Goal: Task Accomplishment & Management: Complete application form

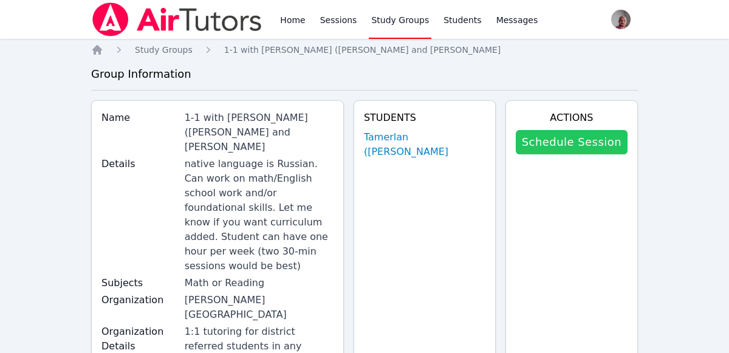
scroll to position [21, 0]
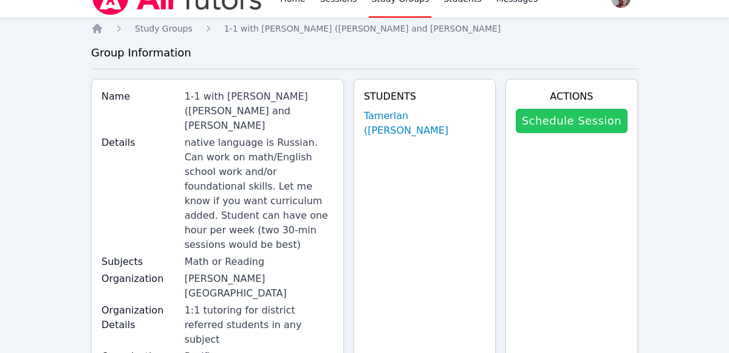
click at [586, 113] on link "Schedule Session" at bounding box center [572, 121] width 112 height 24
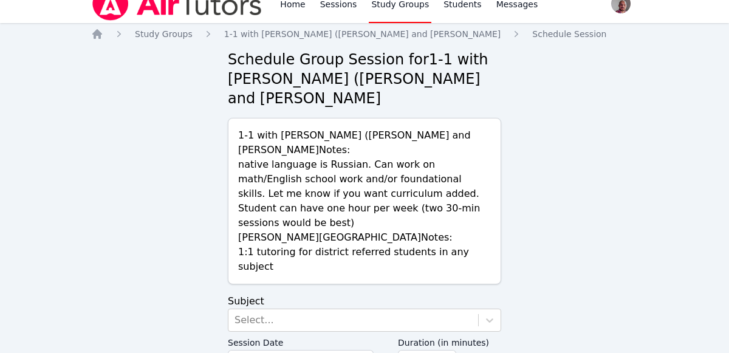
scroll to position [61, 0]
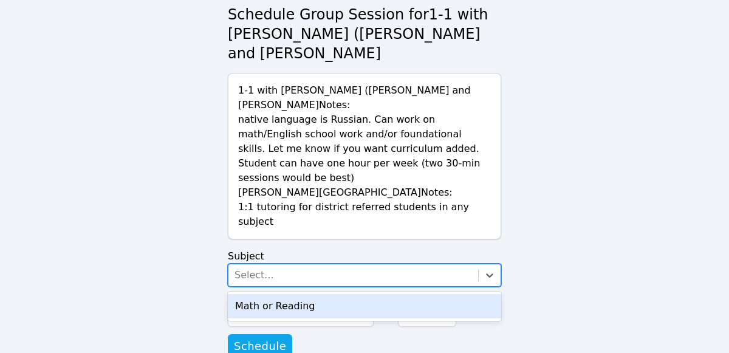
click at [426, 294] on div "Math or Reading" at bounding box center [364, 306] width 273 height 24
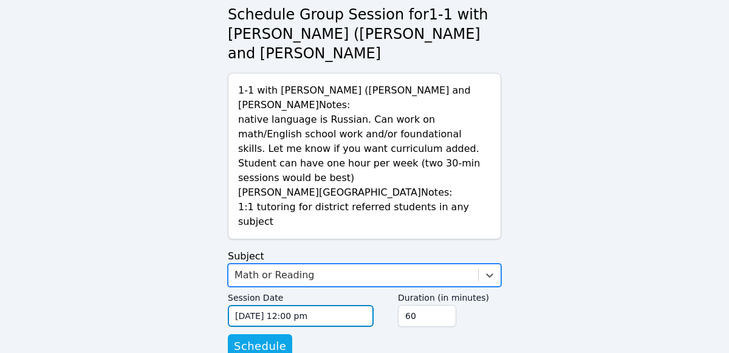
click at [320, 305] on input "[DATE] 12:00 pm" at bounding box center [301, 316] width 146 height 22
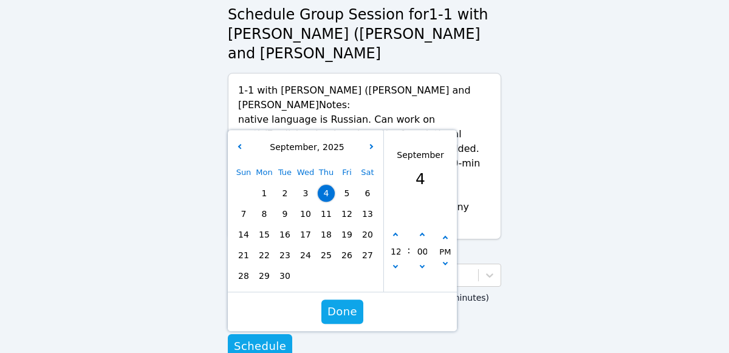
click at [368, 185] on span "6" at bounding box center [367, 193] width 17 height 17
click at [366, 185] on span "6" at bounding box center [367, 193] width 17 height 17
click at [368, 185] on span "6" at bounding box center [367, 193] width 17 height 17
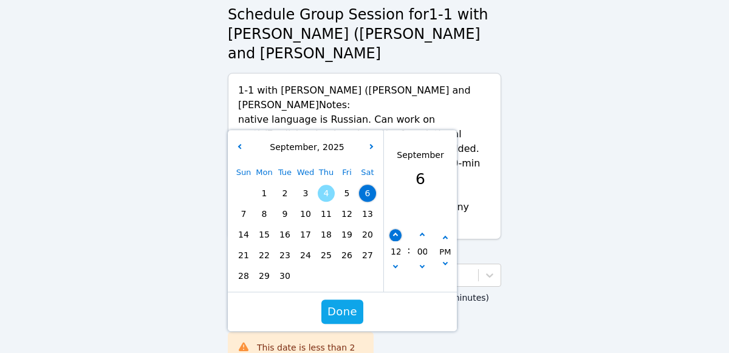
click at [396, 233] on icon "button" at bounding box center [395, 235] width 5 height 5
type input "[DATE] 01:00 pm"
type input "01"
click at [394, 233] on icon "button" at bounding box center [395, 235] width 5 height 5
type input "[DATE] 02:00 pm"
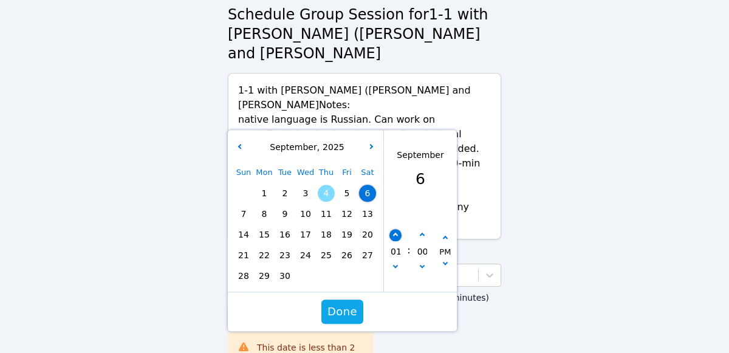
type input "02"
click at [391, 230] on button "button" at bounding box center [396, 236] width 12 height 12
type input "[DATE] 03:00 pm"
type input "03"
click at [392, 230] on button "button" at bounding box center [396, 236] width 12 height 12
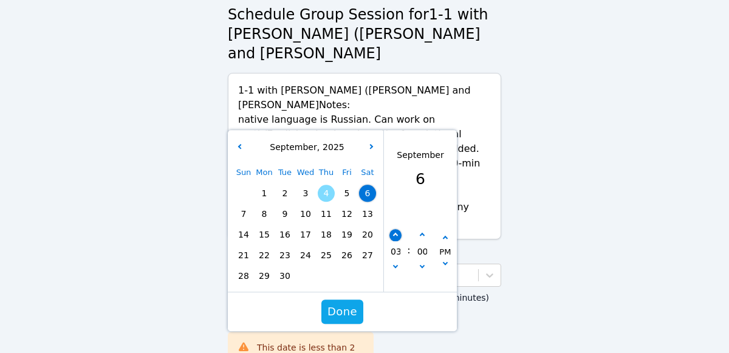
type input "[DATE] 04:00 pm"
type input "04"
click at [396, 230] on button "button" at bounding box center [396, 236] width 12 height 12
type input "[DATE] 05:00 pm"
type input "05"
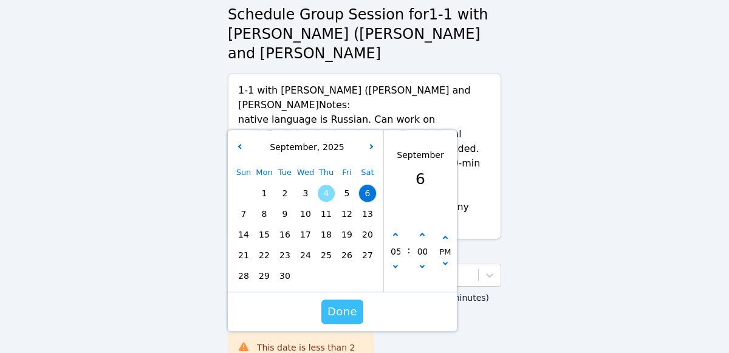
click at [347, 303] on span "Done" at bounding box center [343, 311] width 30 height 17
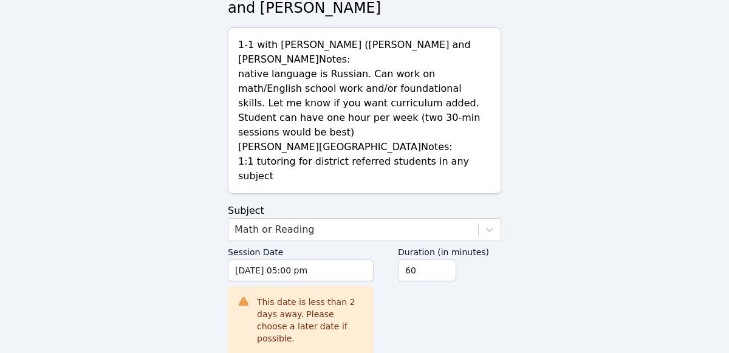
scroll to position [119, 0]
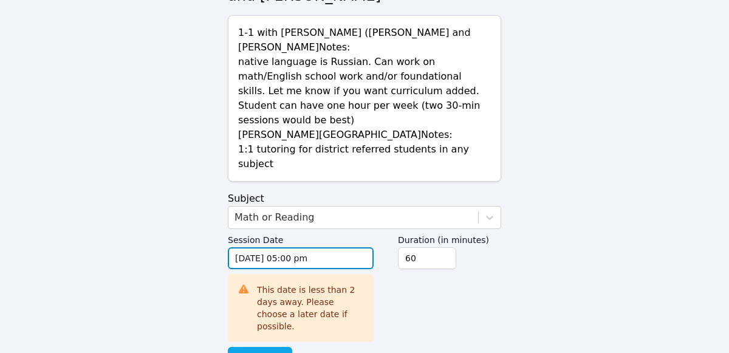
click at [340, 247] on input "[DATE] 05:00 pm" at bounding box center [301, 258] width 146 height 22
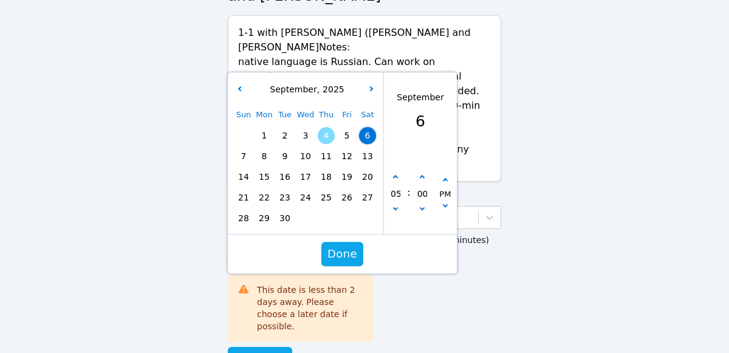
click at [368, 148] on span "13" at bounding box center [367, 156] width 17 height 17
type input "[DATE] 05:00 pm"
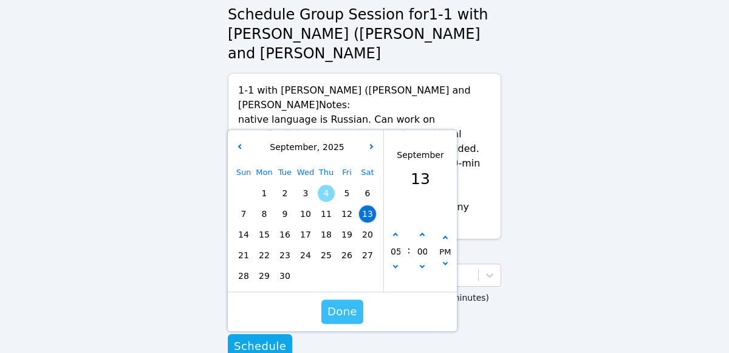
click at [350, 303] on span "Done" at bounding box center [343, 311] width 30 height 17
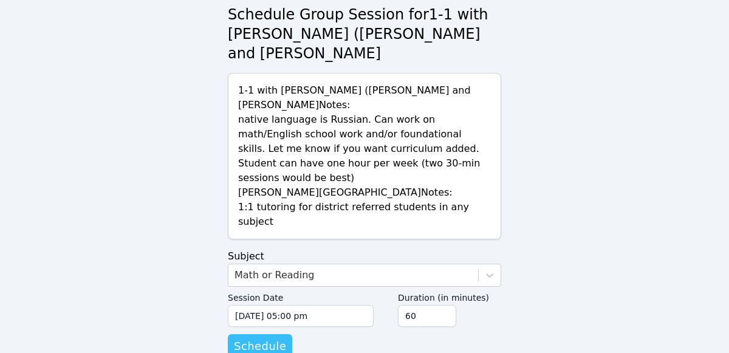
click at [281, 338] on span "Schedule" at bounding box center [260, 346] width 52 height 17
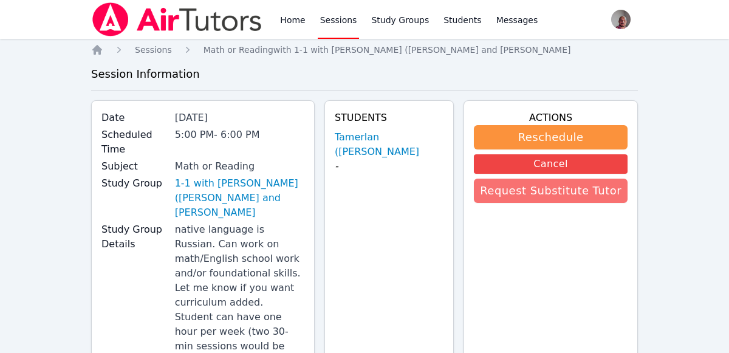
click at [521, 198] on button "Request Substitute Tutor" at bounding box center [551, 191] width 154 height 24
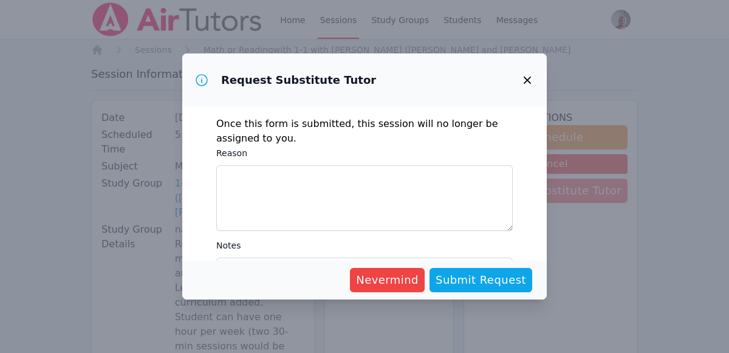
click at [531, 81] on icon "button" at bounding box center [527, 80] width 15 height 15
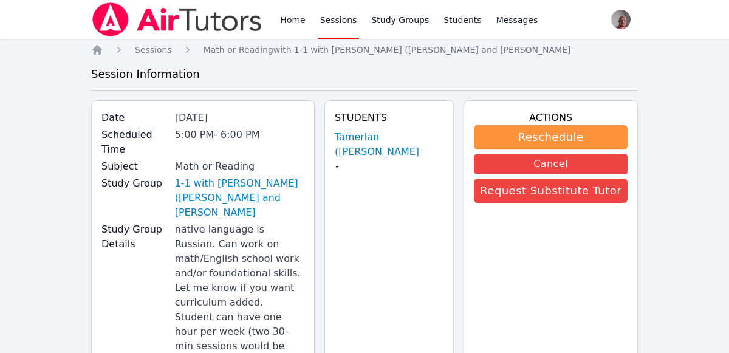
click at [342, 21] on link "Sessions" at bounding box center [339, 19] width 42 height 39
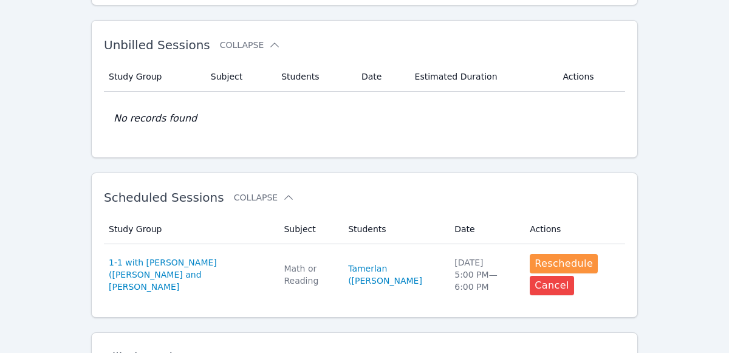
scroll to position [273, 0]
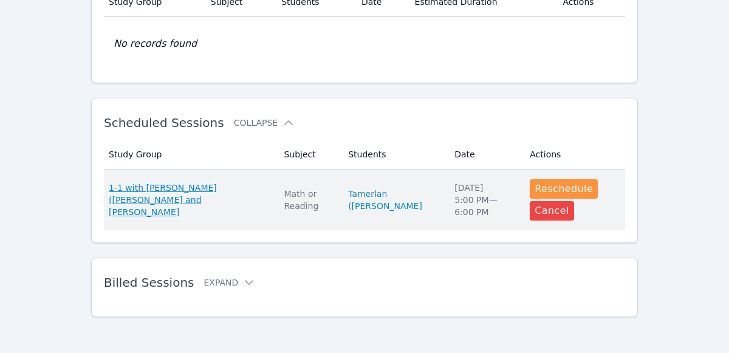
click at [225, 190] on span "1-1 with [PERSON_NAME] ([PERSON_NAME] and [PERSON_NAME]" at bounding box center [189, 200] width 160 height 36
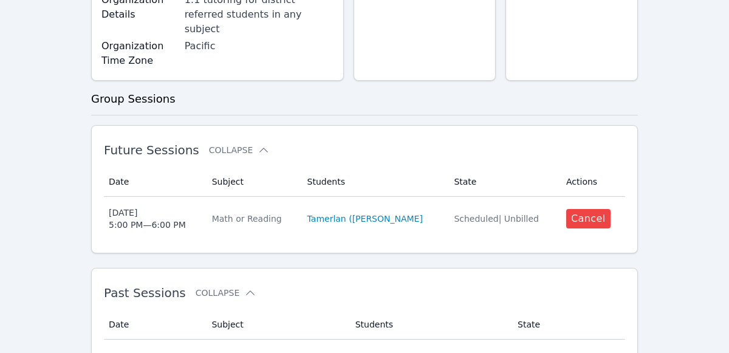
scroll to position [348, 0]
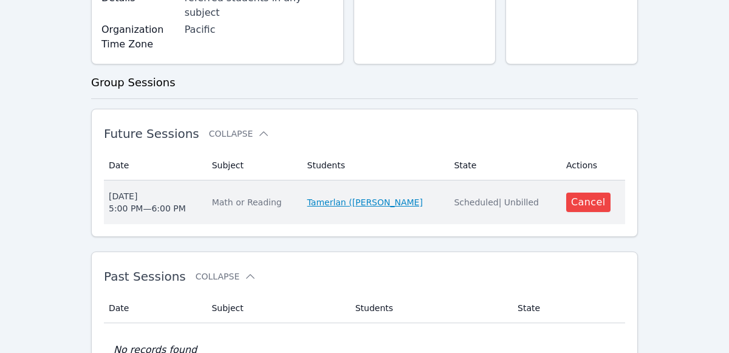
click at [380, 196] on link "Tamerlan ([PERSON_NAME]" at bounding box center [365, 202] width 115 height 12
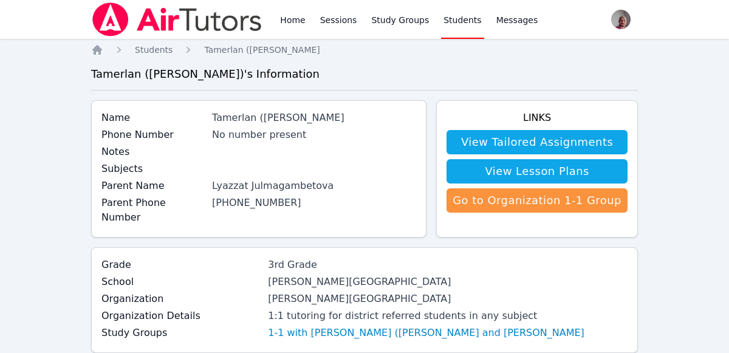
click at [448, 19] on link "Students" at bounding box center [462, 19] width 43 height 39
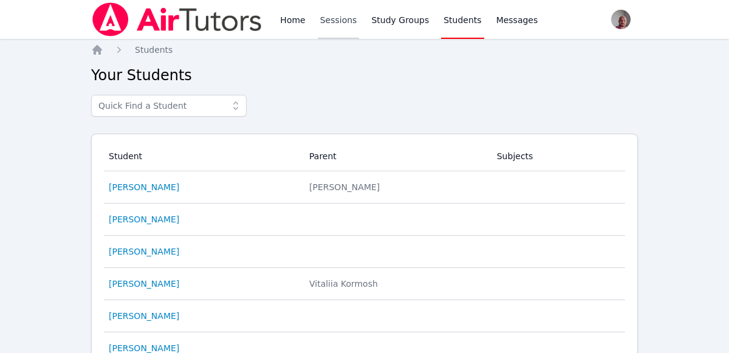
click at [344, 17] on link "Sessions" at bounding box center [339, 19] width 42 height 39
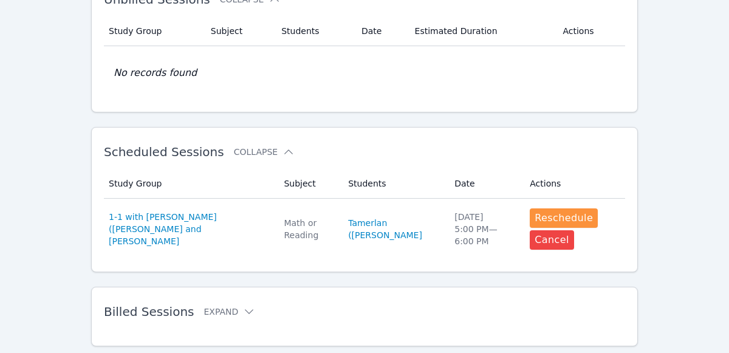
scroll to position [273, 0]
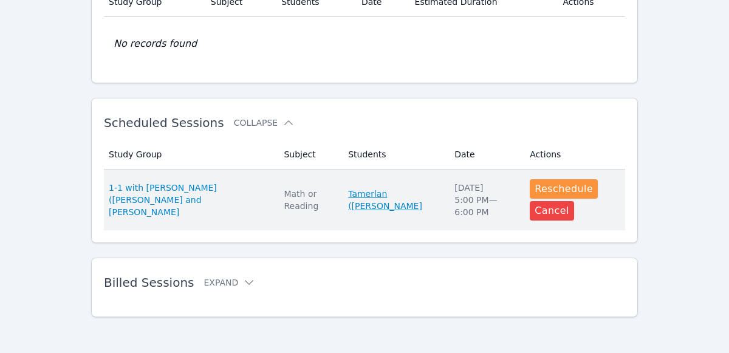
click at [371, 197] on link "Tamerlan ([PERSON_NAME]" at bounding box center [394, 200] width 92 height 24
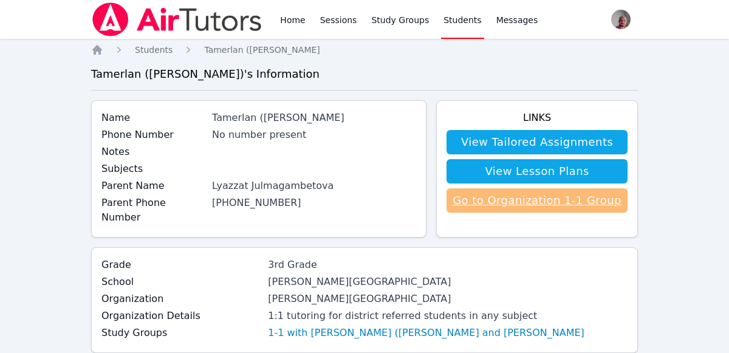
click at [606, 200] on link "Go to Organization 1-1 Group" at bounding box center [537, 200] width 181 height 24
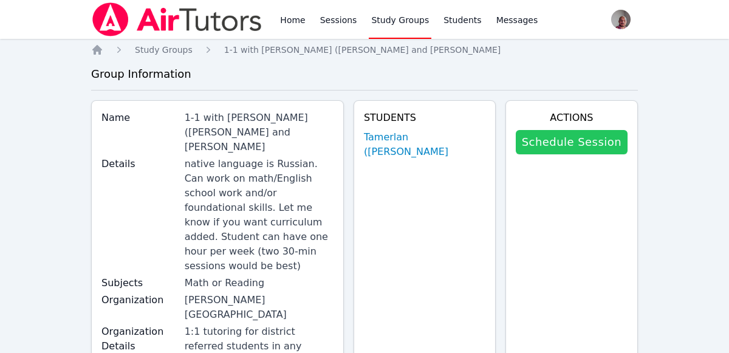
click at [600, 146] on link "Schedule Session" at bounding box center [572, 142] width 112 height 24
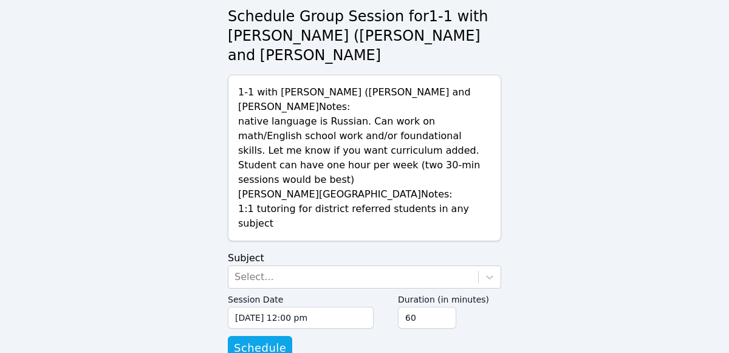
scroll to position [61, 0]
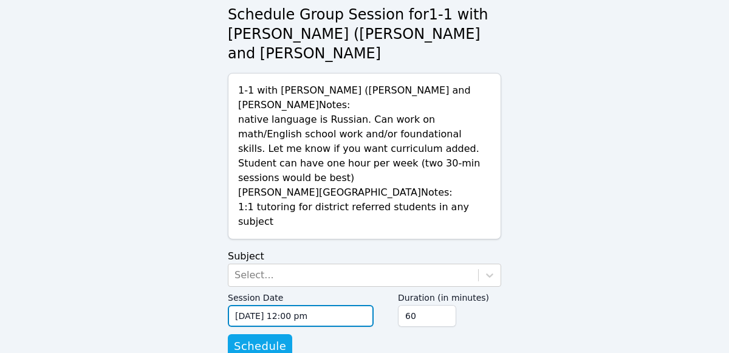
click at [349, 305] on input "[DATE] 12:00 pm" at bounding box center [301, 316] width 146 height 22
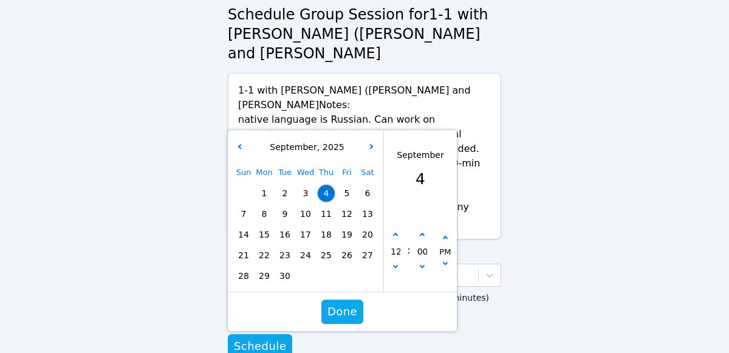
click at [363, 207] on div "Sun Mon Tue Wed Thu Fri Sat 1 2 3 4 5 6 7 8 9 10 11 12 13 14 15 16 17 18 19 20 …" at bounding box center [305, 224] width 145 height 124
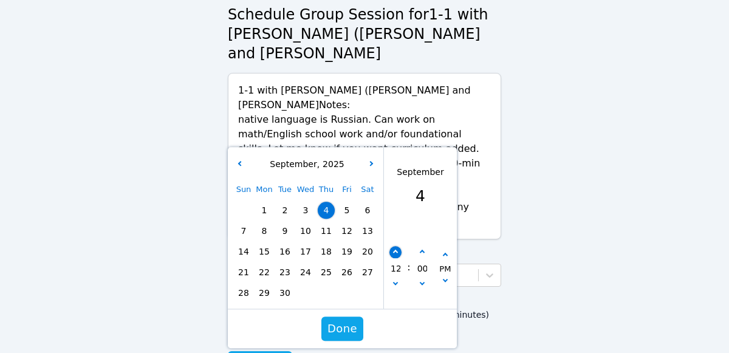
click at [395, 250] on icon "button" at bounding box center [395, 252] width 5 height 5
type input "[DATE] 01:00 pm"
type input "01"
click at [395, 250] on icon "button" at bounding box center [395, 252] width 5 height 5
type input "[DATE] 02:00 pm"
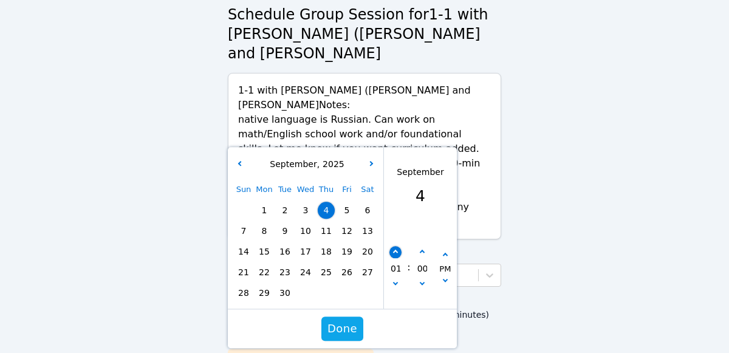
type input "02"
click at [398, 250] on icon "button" at bounding box center [395, 252] width 5 height 5
type input "[DATE] 03:00 pm"
type input "03"
click at [399, 247] on button "button" at bounding box center [396, 253] width 12 height 12
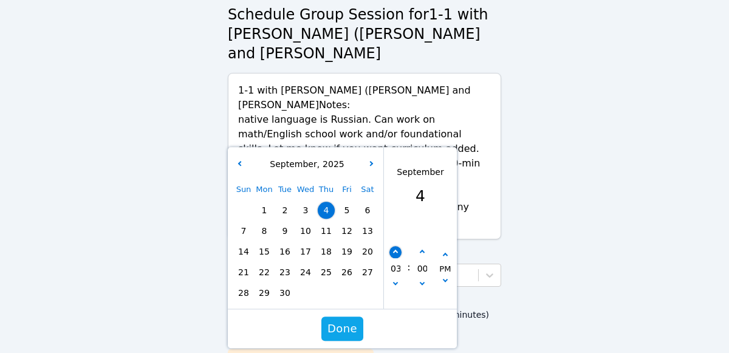
type input "[DATE] 04:00 pm"
type input "04"
click at [395, 250] on icon "button" at bounding box center [395, 252] width 5 height 5
type input "[DATE] 05:00 pm"
type input "05"
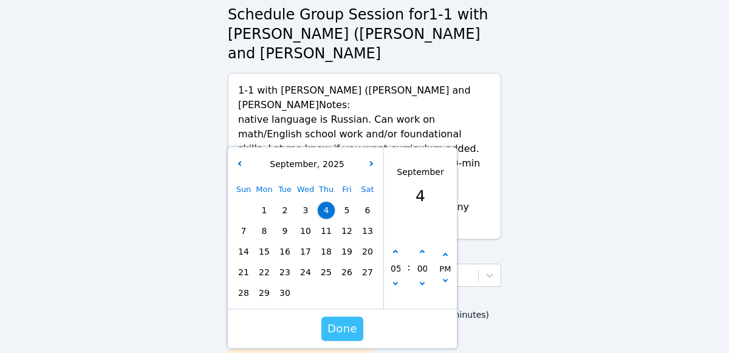
click at [349, 320] on span "Done" at bounding box center [343, 328] width 30 height 17
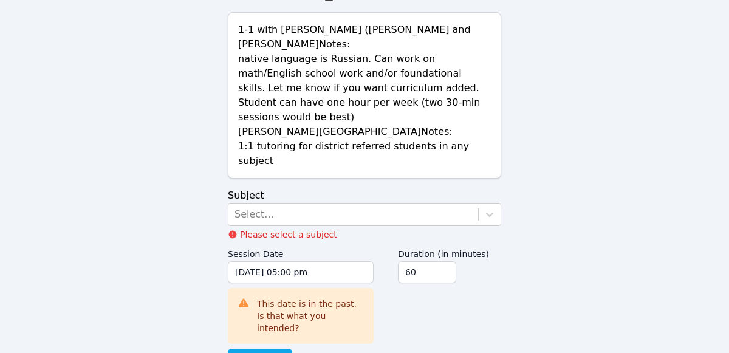
scroll to position [123, 0]
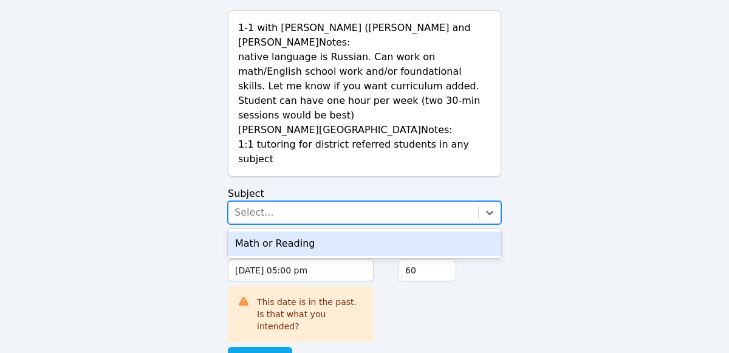
click at [459, 232] on div "Math or Reading" at bounding box center [364, 244] width 273 height 24
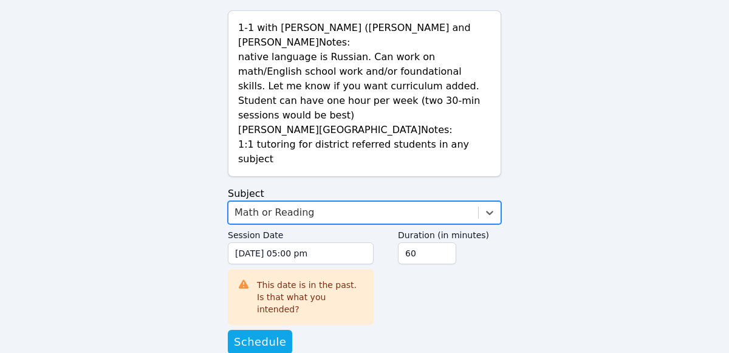
scroll to position [106, 0]
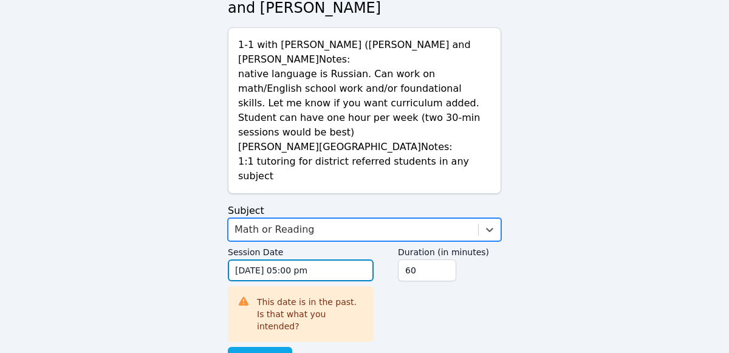
click at [348, 259] on input "[DATE] 05:00 pm" at bounding box center [301, 270] width 146 height 22
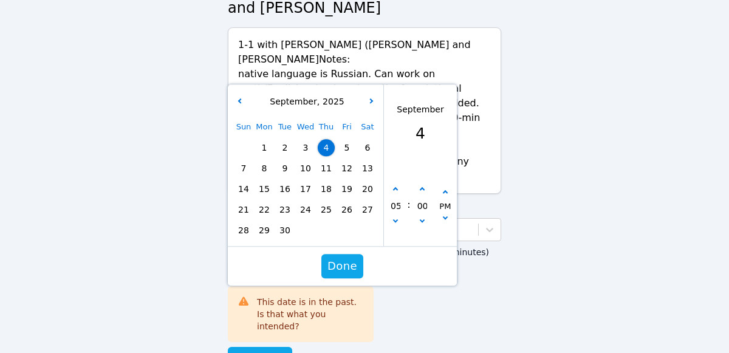
click at [368, 180] on span "20" at bounding box center [367, 188] width 17 height 17
type input "[DATE] 05:00 pm"
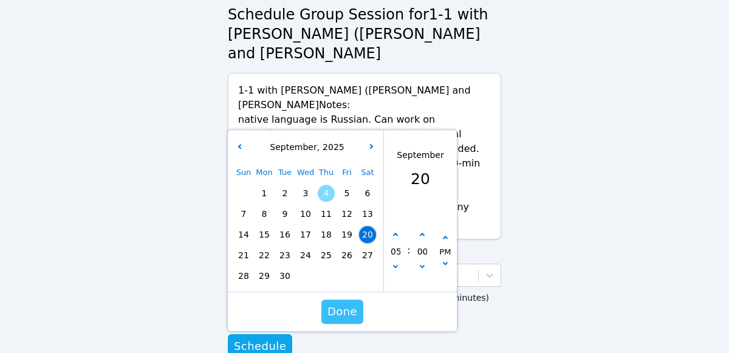
click at [348, 303] on span "Done" at bounding box center [343, 311] width 30 height 17
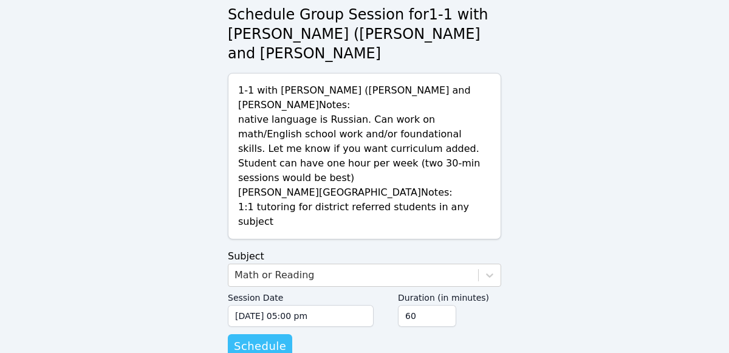
click at [277, 338] on span "Schedule" at bounding box center [260, 346] width 52 height 17
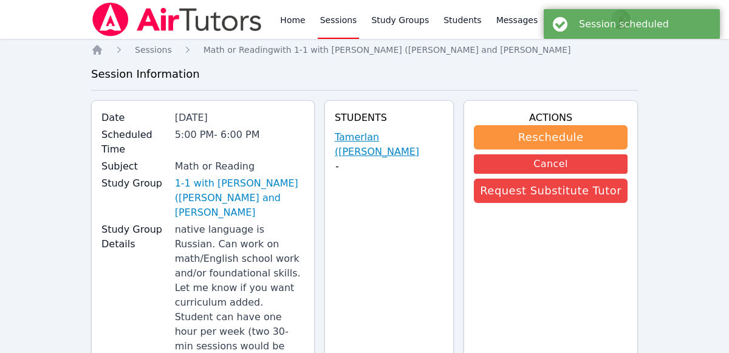
click at [373, 148] on link "Tamerlan ([PERSON_NAME]" at bounding box center [389, 144] width 109 height 29
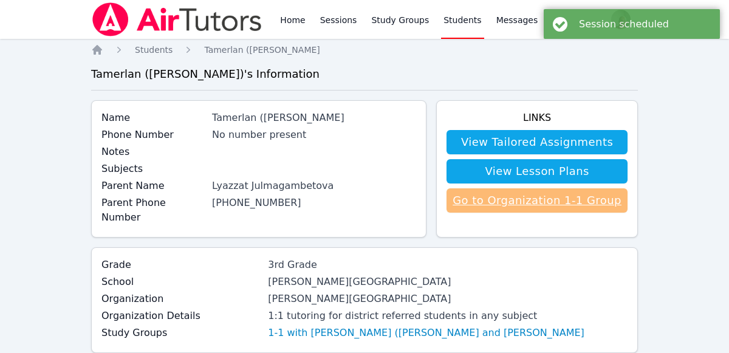
click at [549, 204] on link "Go to Organization 1-1 Group" at bounding box center [537, 200] width 181 height 24
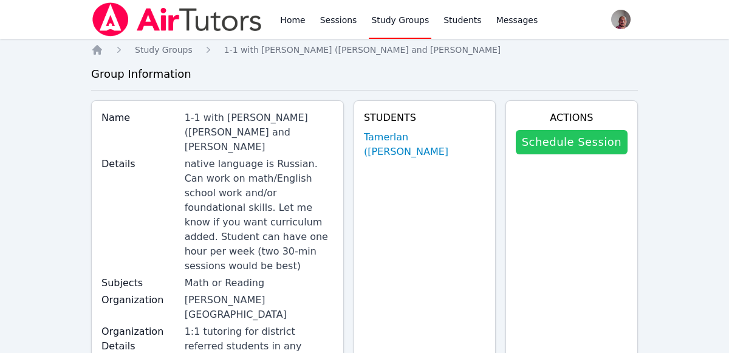
click at [587, 140] on link "Schedule Session" at bounding box center [572, 142] width 112 height 24
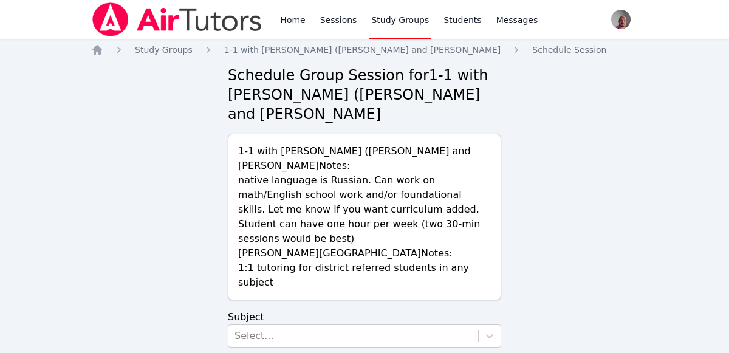
scroll to position [61, 0]
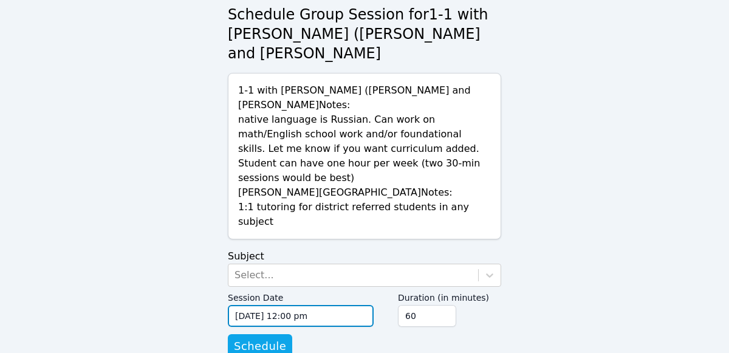
click at [337, 305] on input "[DATE] 12:00 pm" at bounding box center [301, 316] width 146 height 22
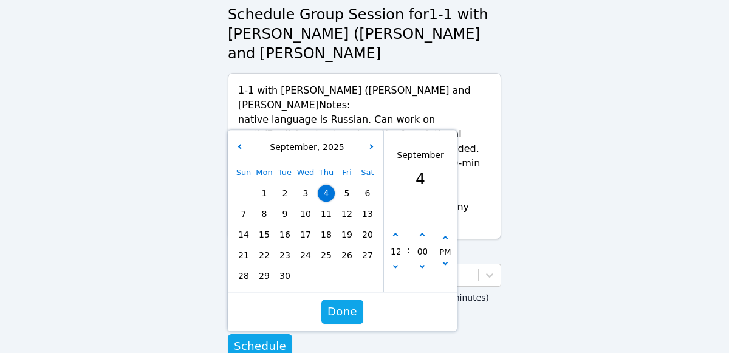
click at [369, 224] on div "Sun Mon Tue Wed Thu Fri Sat 1 2 3 4 5 6 7 8 9 10 11 12 13 14 15 16 17 18 19 20 …" at bounding box center [305, 224] width 145 height 124
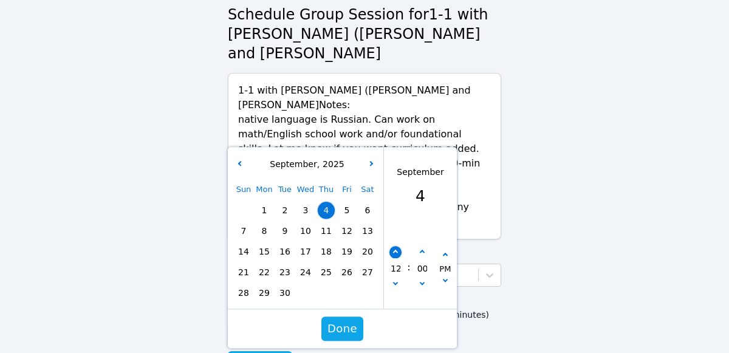
click at [395, 250] on icon "button" at bounding box center [395, 252] width 5 height 5
type input "[DATE] 01:00 pm"
type input "01"
click at [399, 247] on button "button" at bounding box center [396, 253] width 12 height 12
type input "[DATE] 02:00 pm"
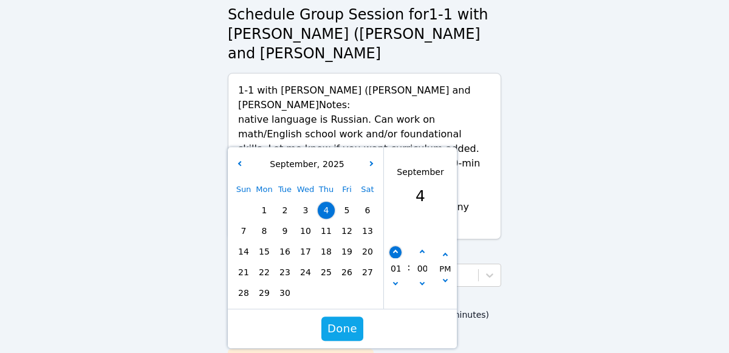
type input "02"
click at [399, 247] on button "button" at bounding box center [396, 253] width 12 height 12
type input "[DATE] 03:00 pm"
type input "03"
click at [395, 250] on icon "button" at bounding box center [395, 252] width 5 height 5
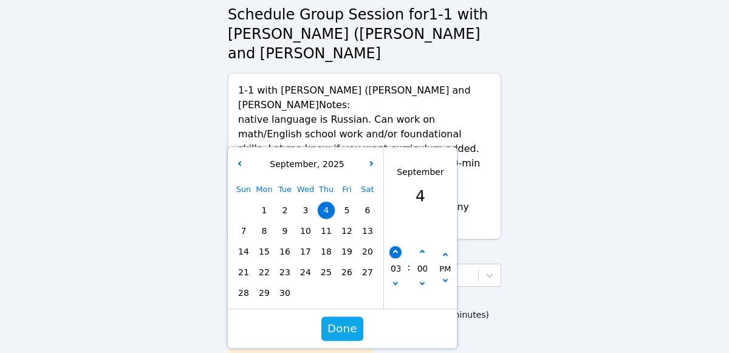
type input "[DATE] 04:00 pm"
type input "04"
click at [395, 250] on icon "button" at bounding box center [395, 252] width 5 height 5
type input "[DATE] 05:00 pm"
type input "05"
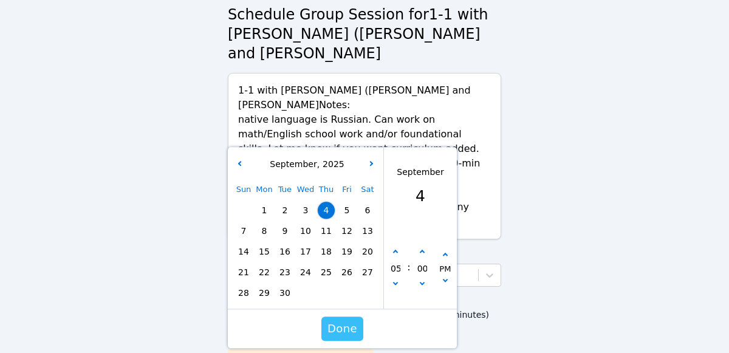
click at [344, 320] on span "Done" at bounding box center [343, 328] width 30 height 17
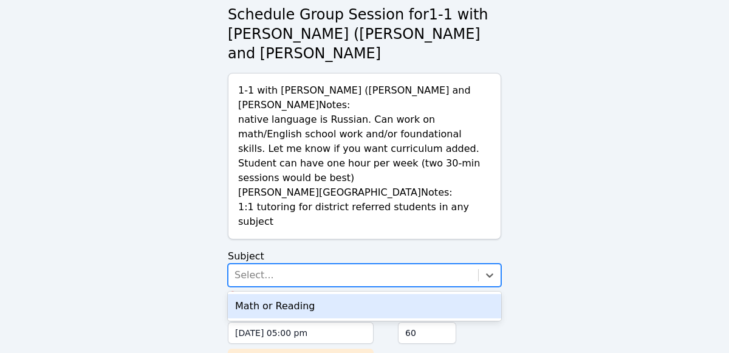
click at [417, 294] on div "Math or Reading" at bounding box center [364, 306] width 273 height 24
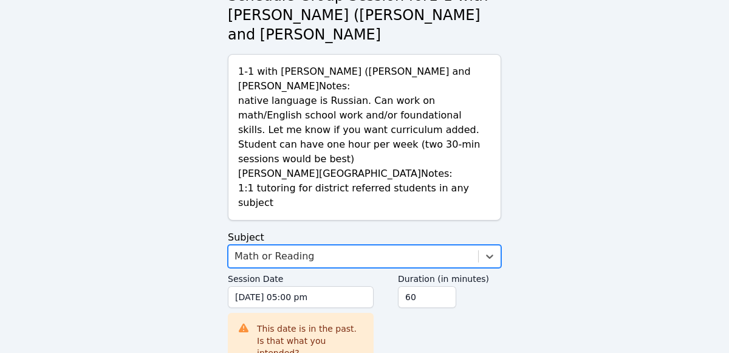
scroll to position [106, 0]
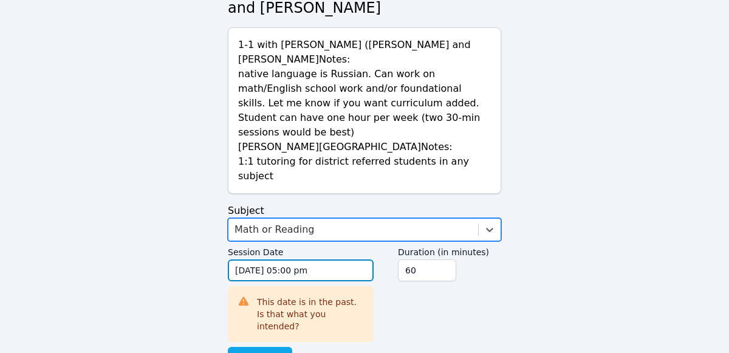
click at [331, 259] on input "[DATE] 05:00 pm" at bounding box center [301, 270] width 146 height 22
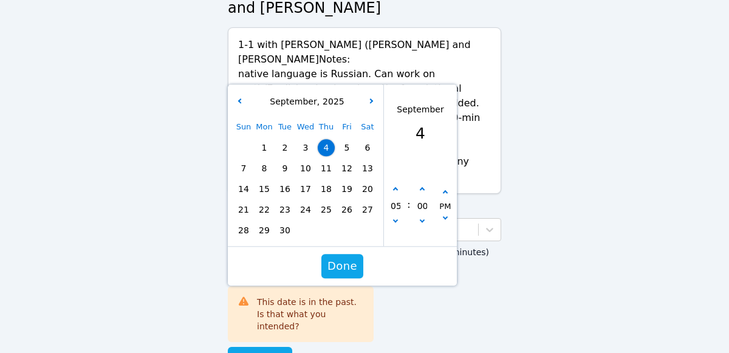
click at [366, 201] on span "27" at bounding box center [367, 209] width 17 height 17
type input "[DATE] 05:00 pm"
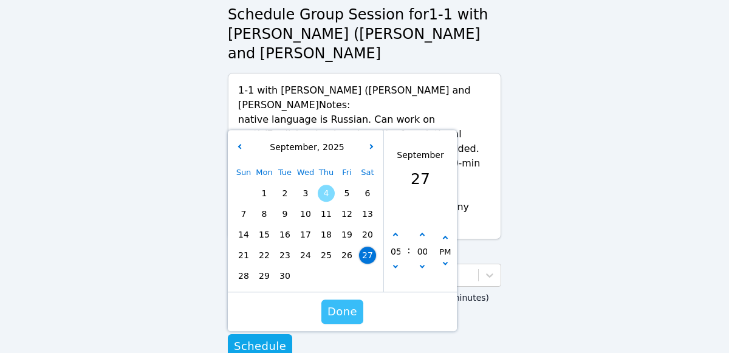
click at [344, 303] on span "Done" at bounding box center [343, 311] width 30 height 17
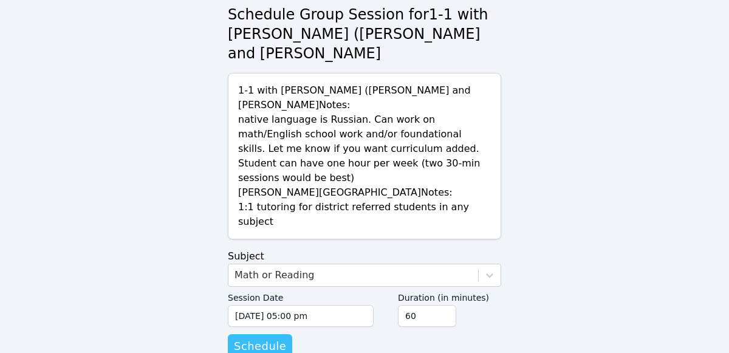
click at [275, 338] on span "Schedule" at bounding box center [260, 346] width 52 height 17
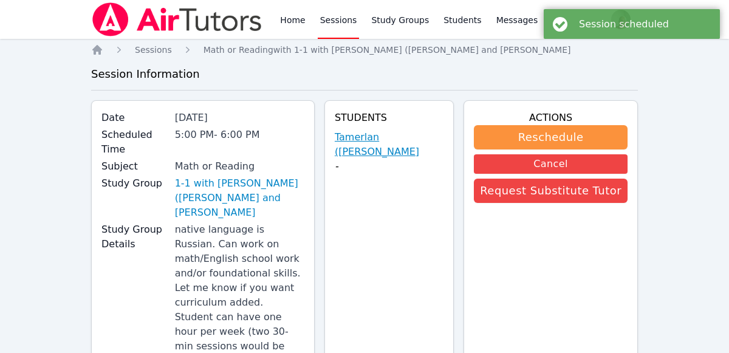
click at [383, 148] on link "Tamerlan ([PERSON_NAME]" at bounding box center [389, 144] width 109 height 29
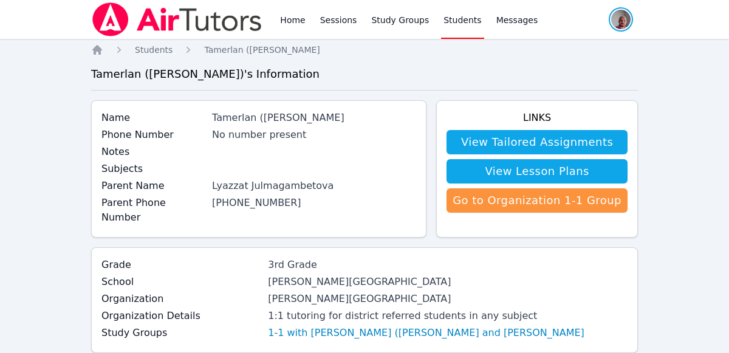
click at [624, 19] on span "button" at bounding box center [621, 19] width 27 height 27
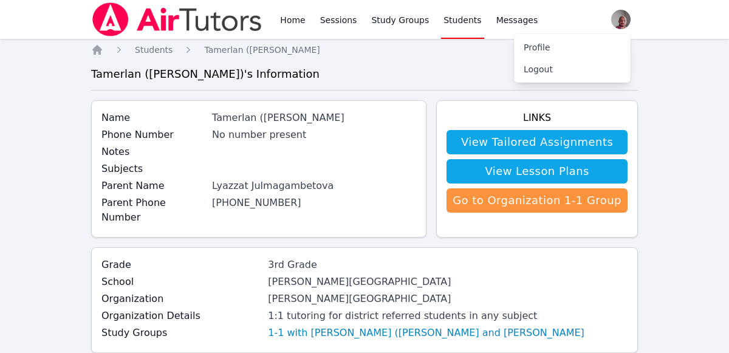
click at [459, 80] on h3 "Tamerlan ([PERSON_NAME]) 's Information" at bounding box center [364, 74] width 547 height 17
